Goal: Browse casually

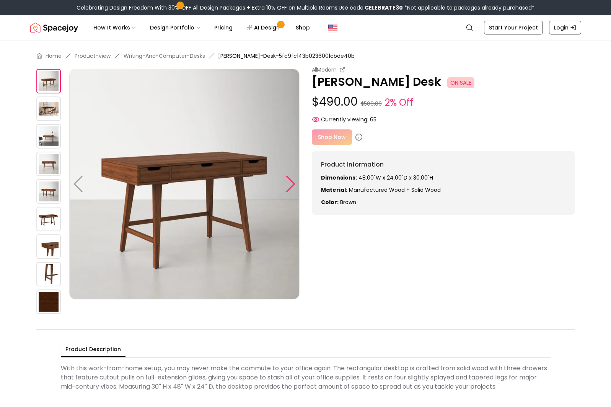
click at [289, 183] on div at bounding box center [291, 184] width 10 height 17
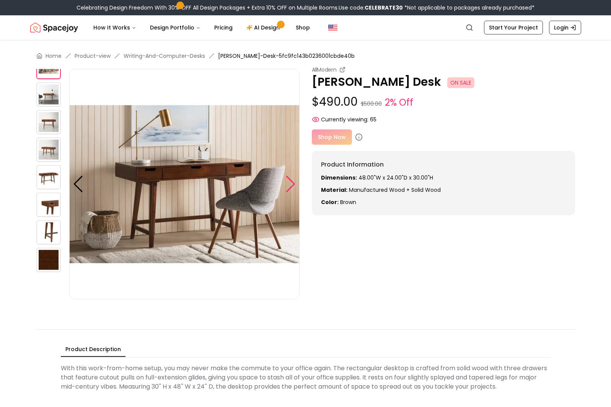
click at [289, 183] on div at bounding box center [291, 184] width 10 height 17
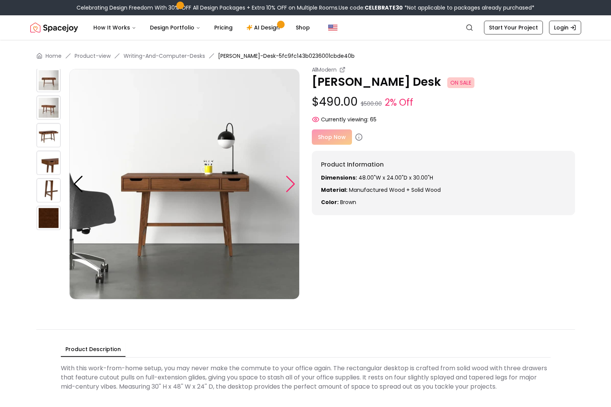
click at [289, 183] on div at bounding box center [291, 184] width 10 height 17
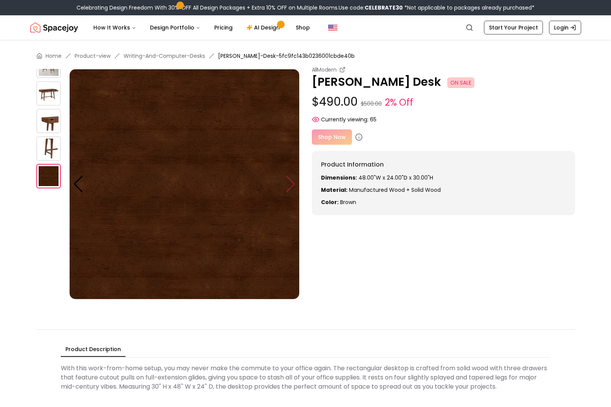
click at [289, 183] on img at bounding box center [184, 184] width 230 height 230
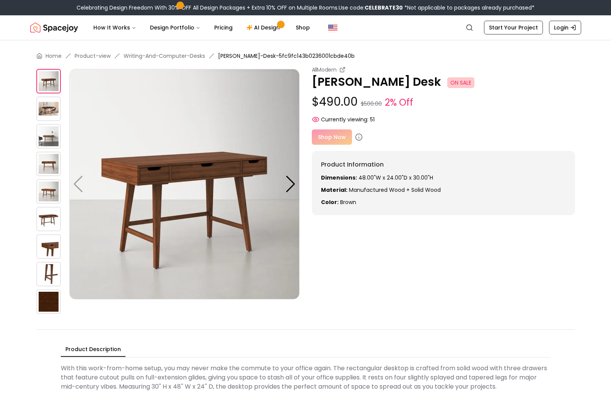
click at [45, 133] on img at bounding box center [48, 136] width 24 height 24
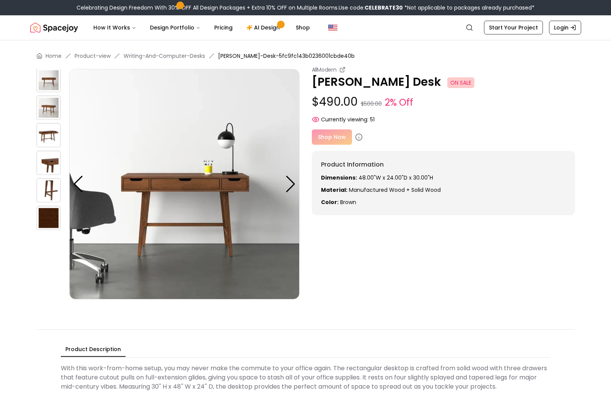
click at [46, 139] on img at bounding box center [48, 135] width 24 height 24
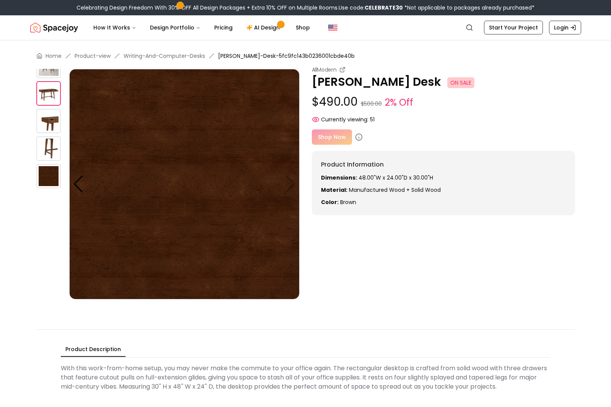
click at [49, 75] on img at bounding box center [48, 66] width 24 height 24
click at [49, 74] on img at bounding box center [48, 66] width 24 height 24
click at [56, 75] on img at bounding box center [48, 66] width 24 height 24
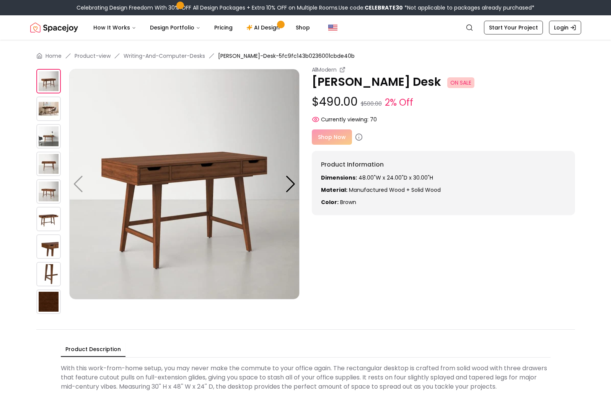
click at [45, 117] on img at bounding box center [48, 108] width 24 height 24
